Goal: Obtain resource: Download file/media

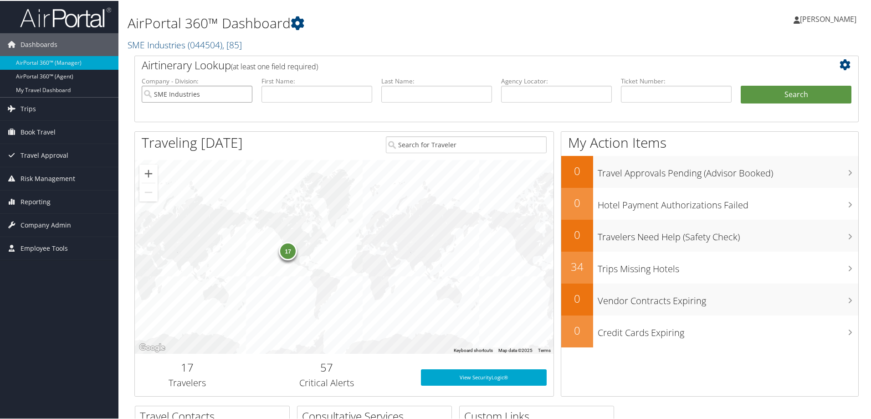
click at [243, 93] on input "SME Industries" at bounding box center [197, 93] width 111 height 17
click at [521, 94] on input "text" at bounding box center [556, 93] width 111 height 17
paste input "DCM6GY"
type input "DCM6GY"
click at [801, 90] on button "Search" at bounding box center [796, 94] width 111 height 18
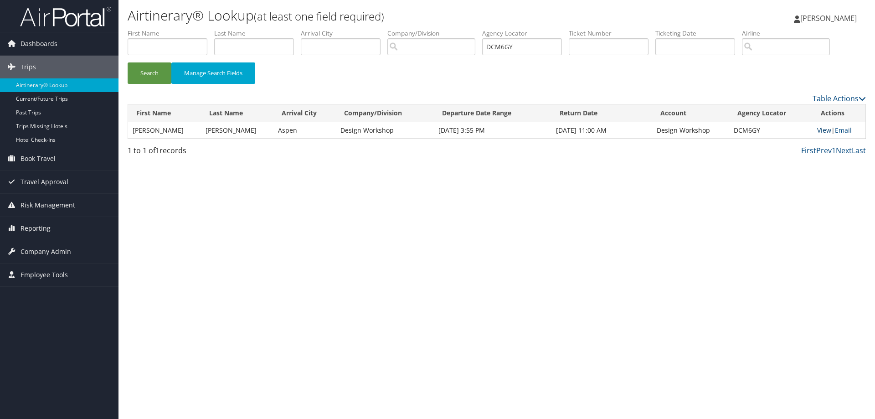
click at [818, 133] on link "View" at bounding box center [824, 130] width 14 height 9
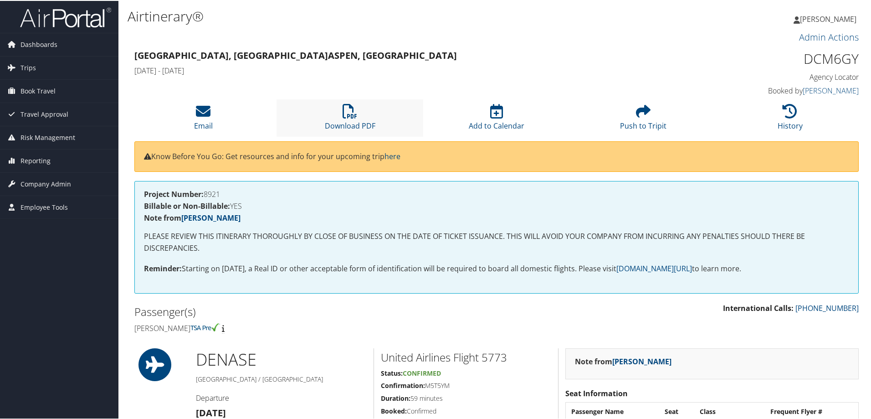
click at [360, 115] on li "Download PDF" at bounding box center [350, 116] width 147 height 37
